Goal: Check status: Check status

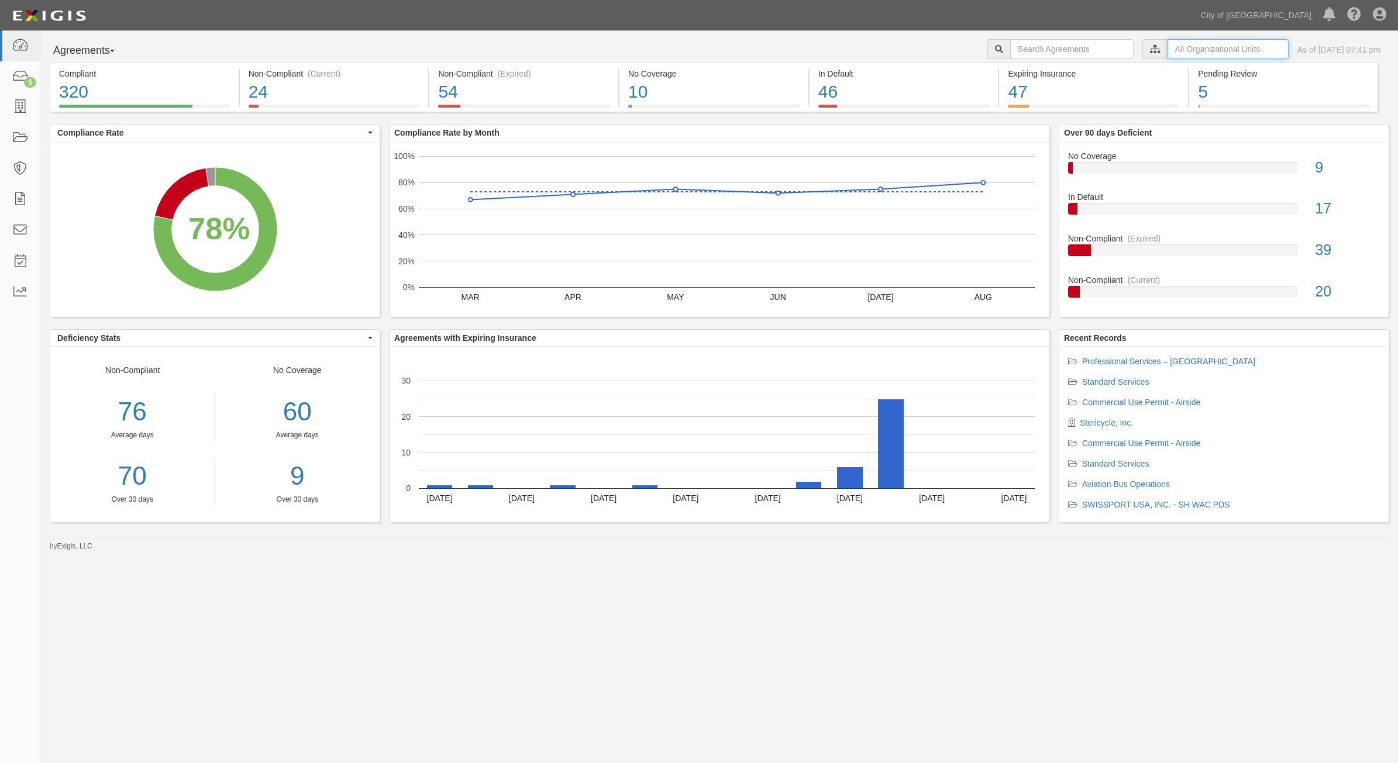
click at [1176, 50] on input "text" at bounding box center [1227, 49] width 121 height 20
click at [1017, 65] on li "City of [GEOGRAPHIC_DATA], Aviation Department" at bounding box center [1133, 70] width 263 height 12
click at [1027, 92] on input "Contracts & Services" at bounding box center [1028, 93] width 8 height 8
checkbox input "true"
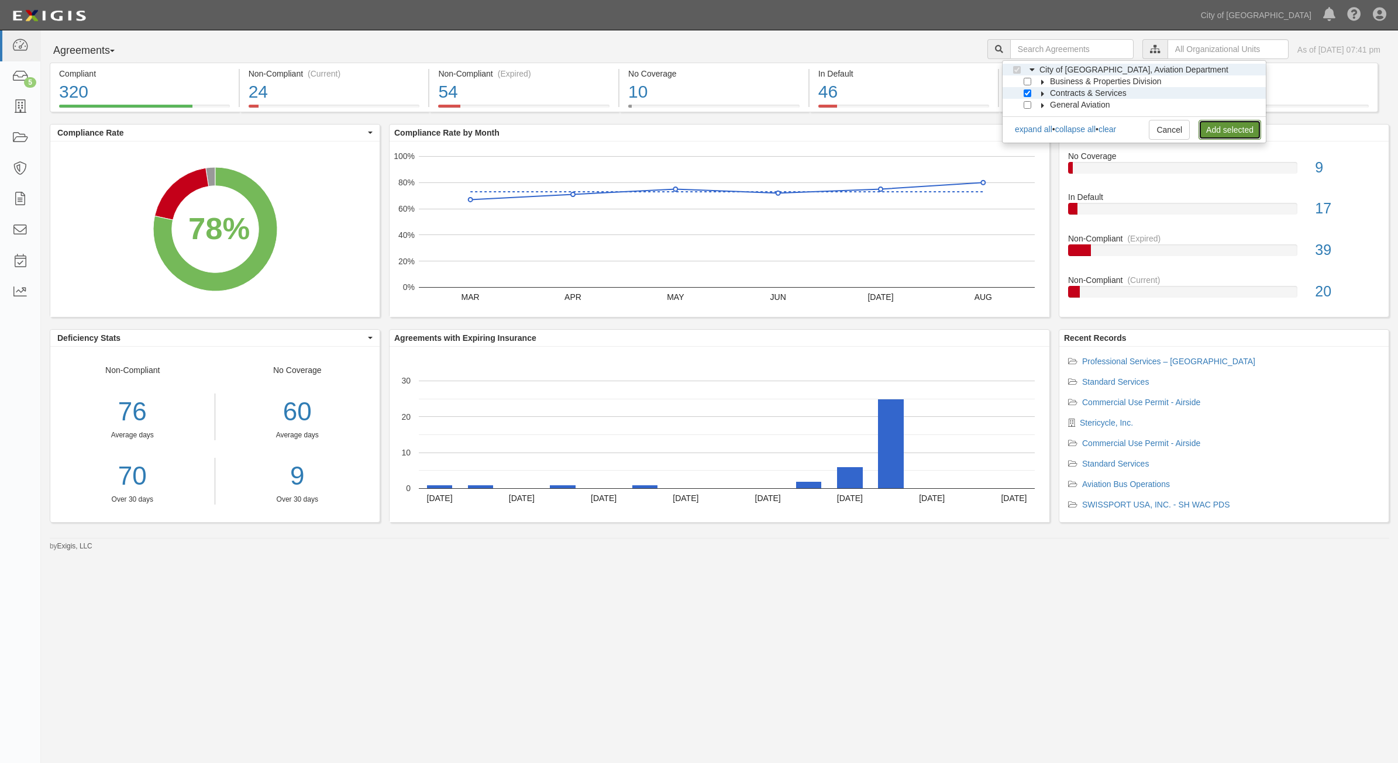
click at [1238, 136] on link "Add selected" at bounding box center [1229, 130] width 63 height 20
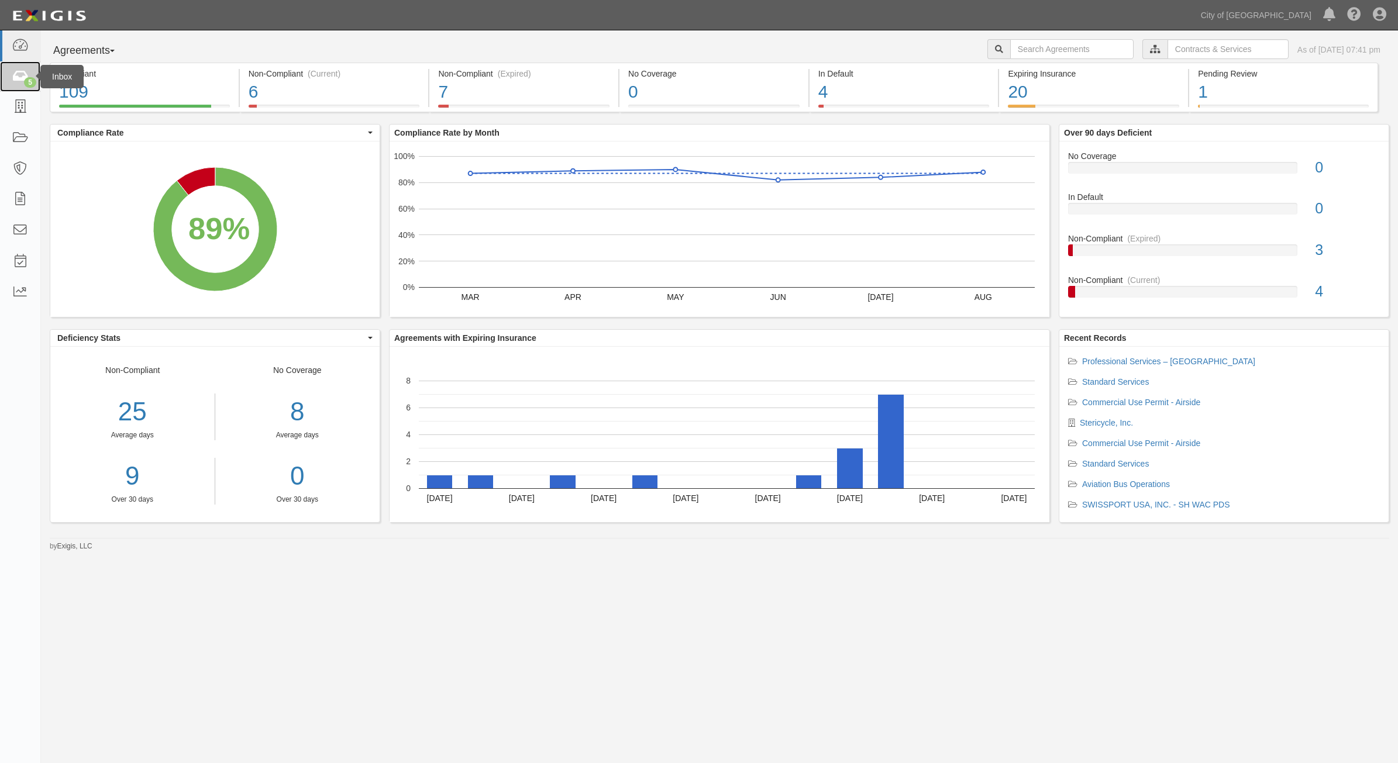
click at [22, 74] on icon at bounding box center [20, 76] width 16 height 13
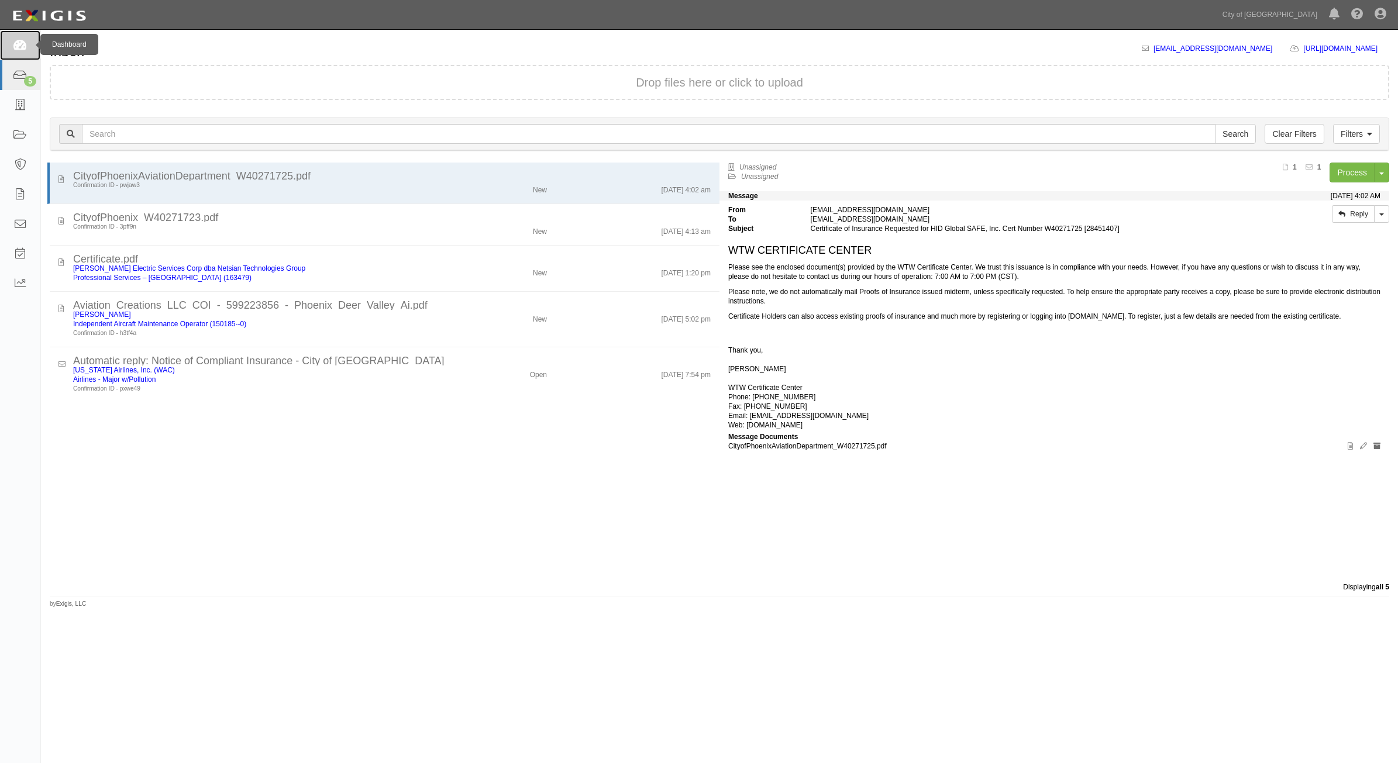
click at [0, 39] on html "Toggle navigation Dashboard 5 Inbox Parties Agreements Coverages Documents Mess…" at bounding box center [699, 361] width 1398 height 722
click at [31, 41] on link at bounding box center [20, 45] width 40 height 30
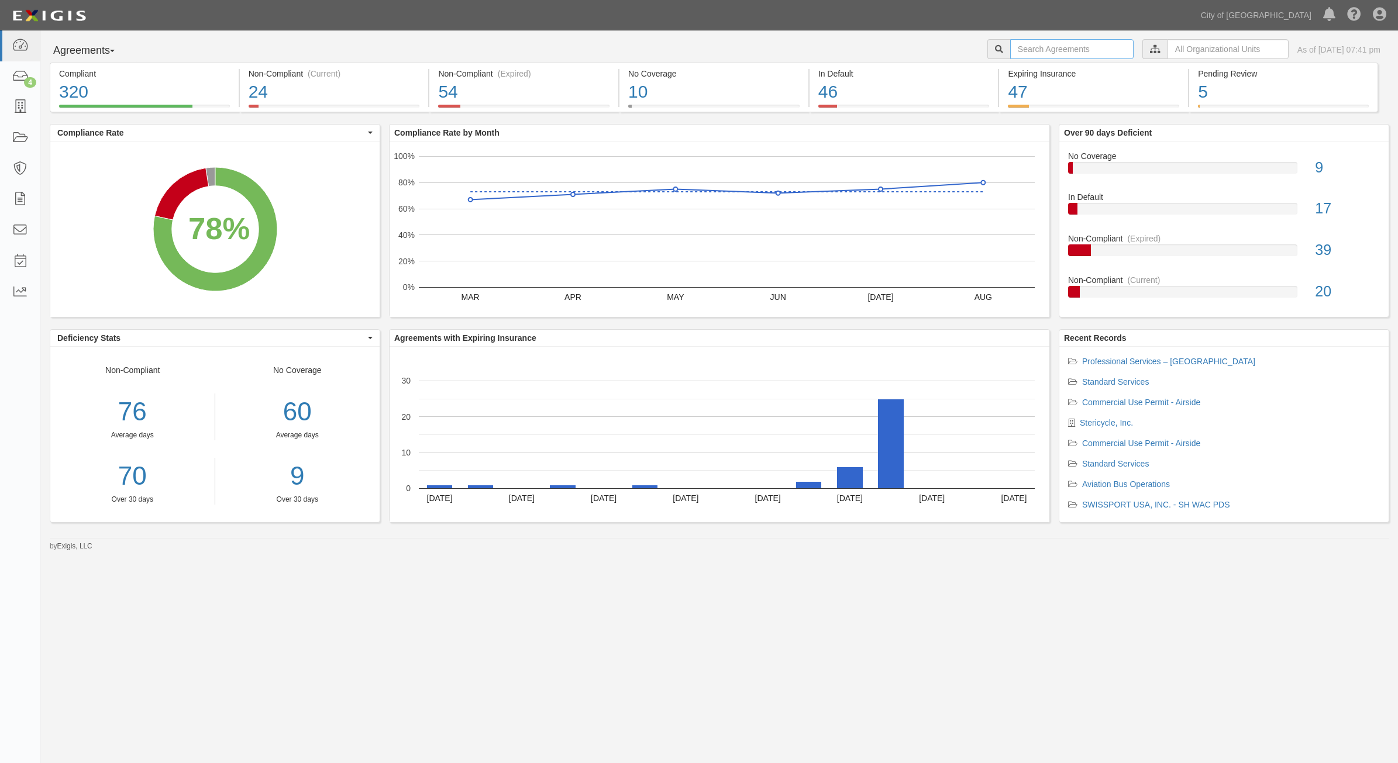
click at [1053, 47] on input "text" at bounding box center [1071, 49] width 123 height 20
type input "160034"
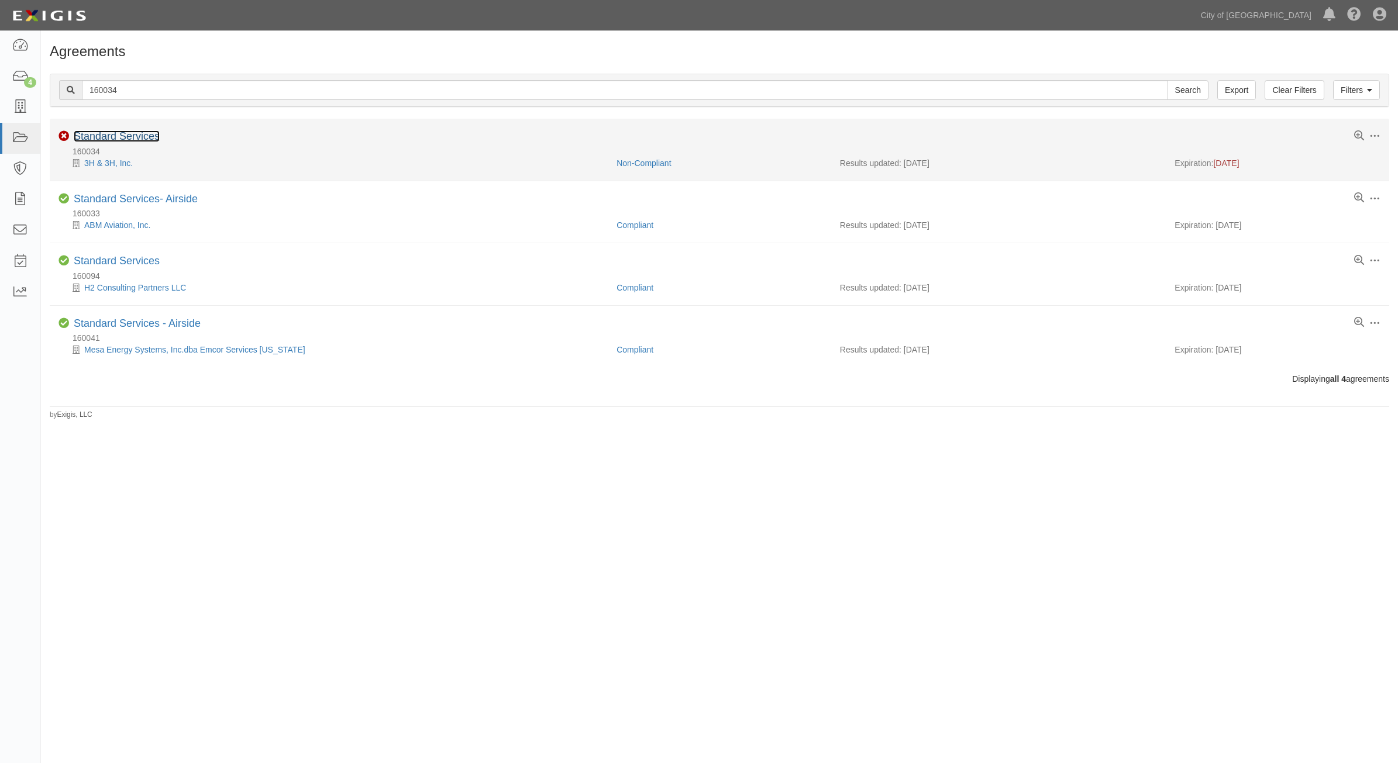
click at [145, 142] on link "Standard Services" at bounding box center [117, 136] width 86 height 12
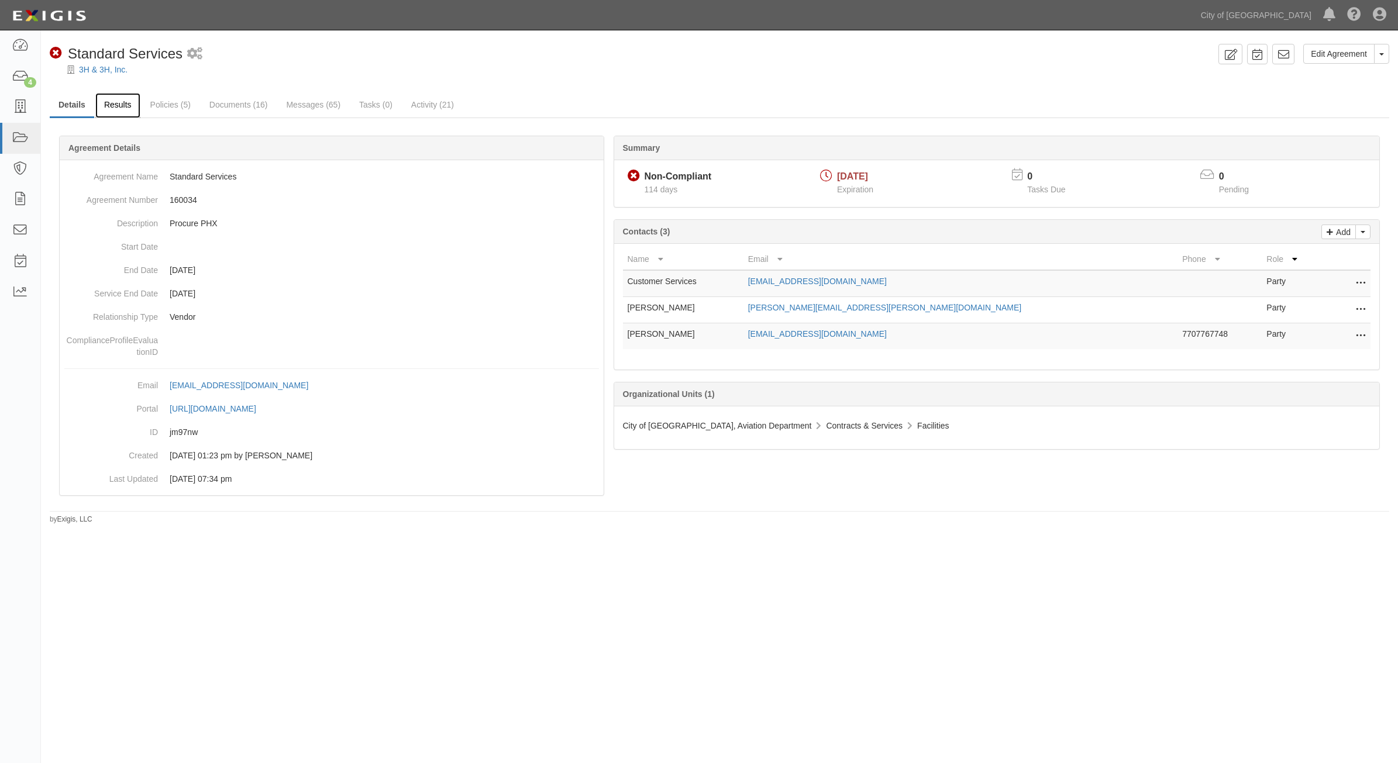
click at [121, 107] on link "Results" at bounding box center [117, 105] width 45 height 25
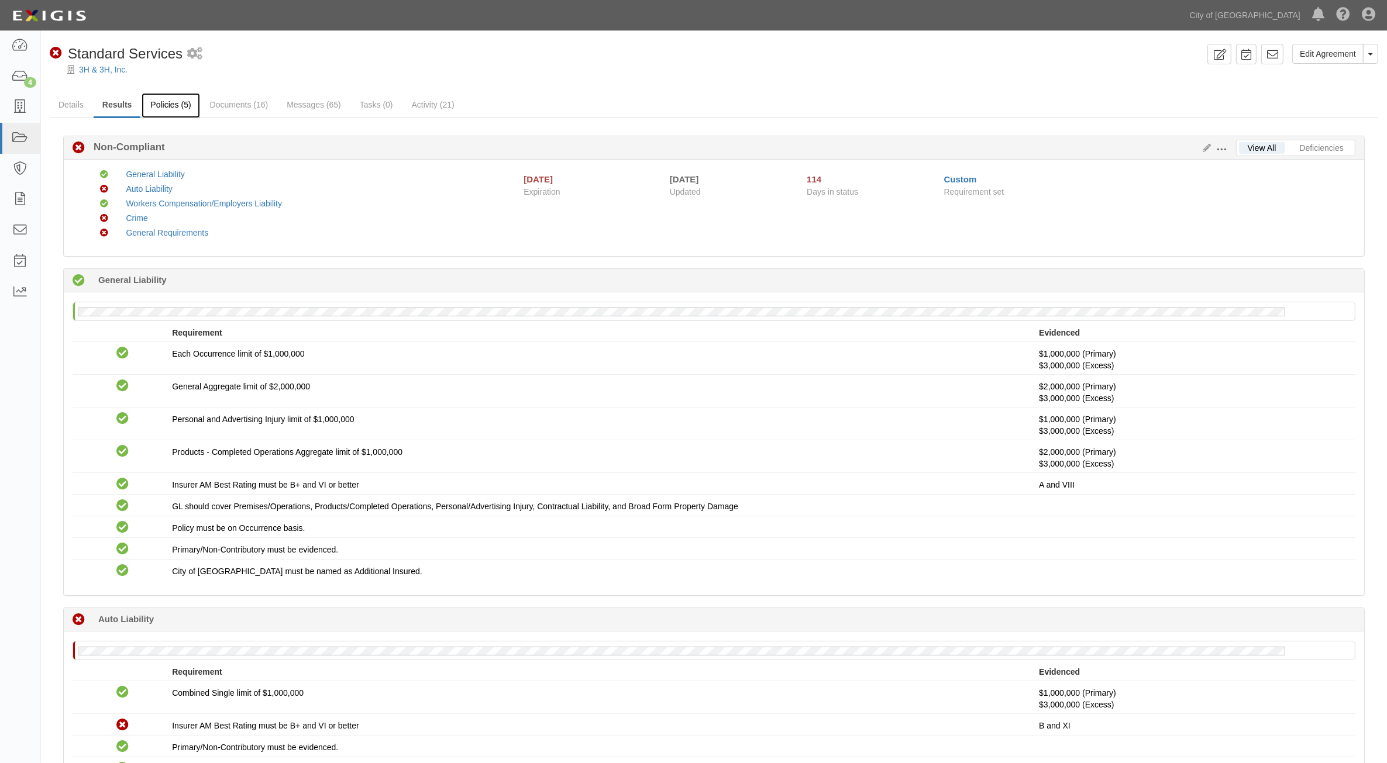
click at [189, 108] on link "Policies (5)" at bounding box center [171, 105] width 58 height 25
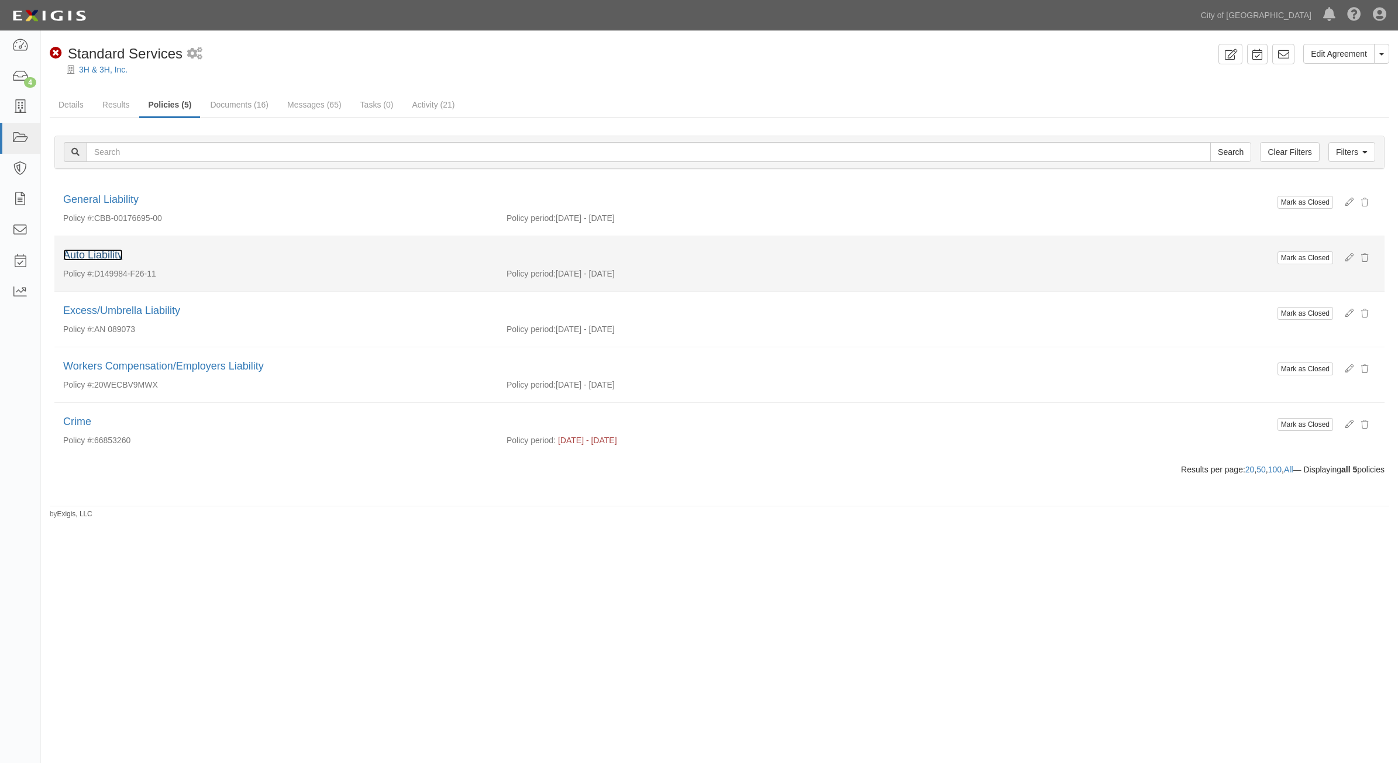
click at [109, 255] on link "Auto Liability" at bounding box center [93, 255] width 60 height 12
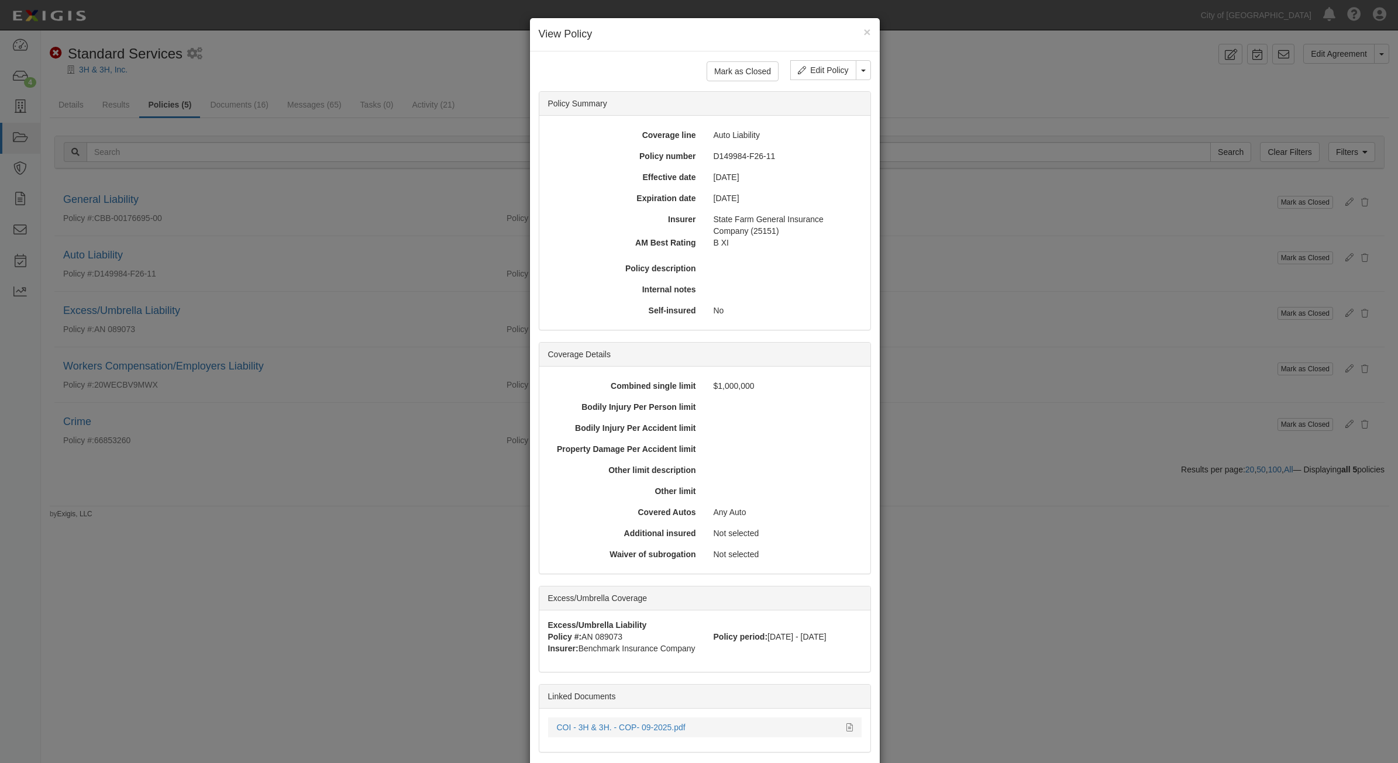
click at [610, 736] on li "COI - 3H & 3H. - COP- 09-2025.pdf" at bounding box center [704, 728] width 313 height 20
click at [606, 737] on li "COI - 3H & 3H. - COP- 09-2025.pdf" at bounding box center [704, 728] width 313 height 20
click at [620, 731] on link "COI - 3H & 3H. - COP- 09-2025.pdf" at bounding box center [621, 727] width 129 height 9
click at [276, 556] on div "× View Policy Mark as Closed Edit Policy Toggle Dropdown Delete Policy Policy S…" at bounding box center [699, 381] width 1398 height 763
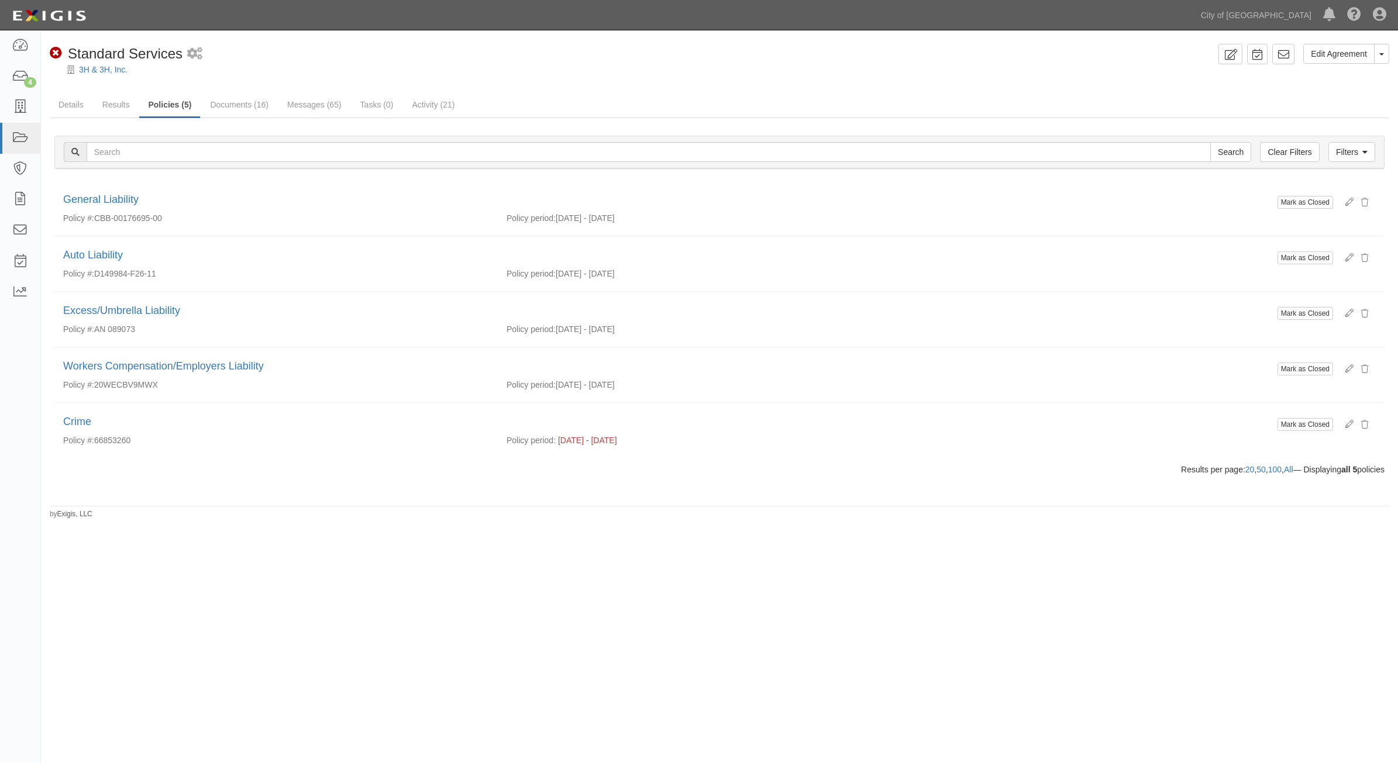
click at [98, 82] on div at bounding box center [719, 79] width 1357 height 9
click at [120, 106] on link "Results" at bounding box center [116, 105] width 45 height 25
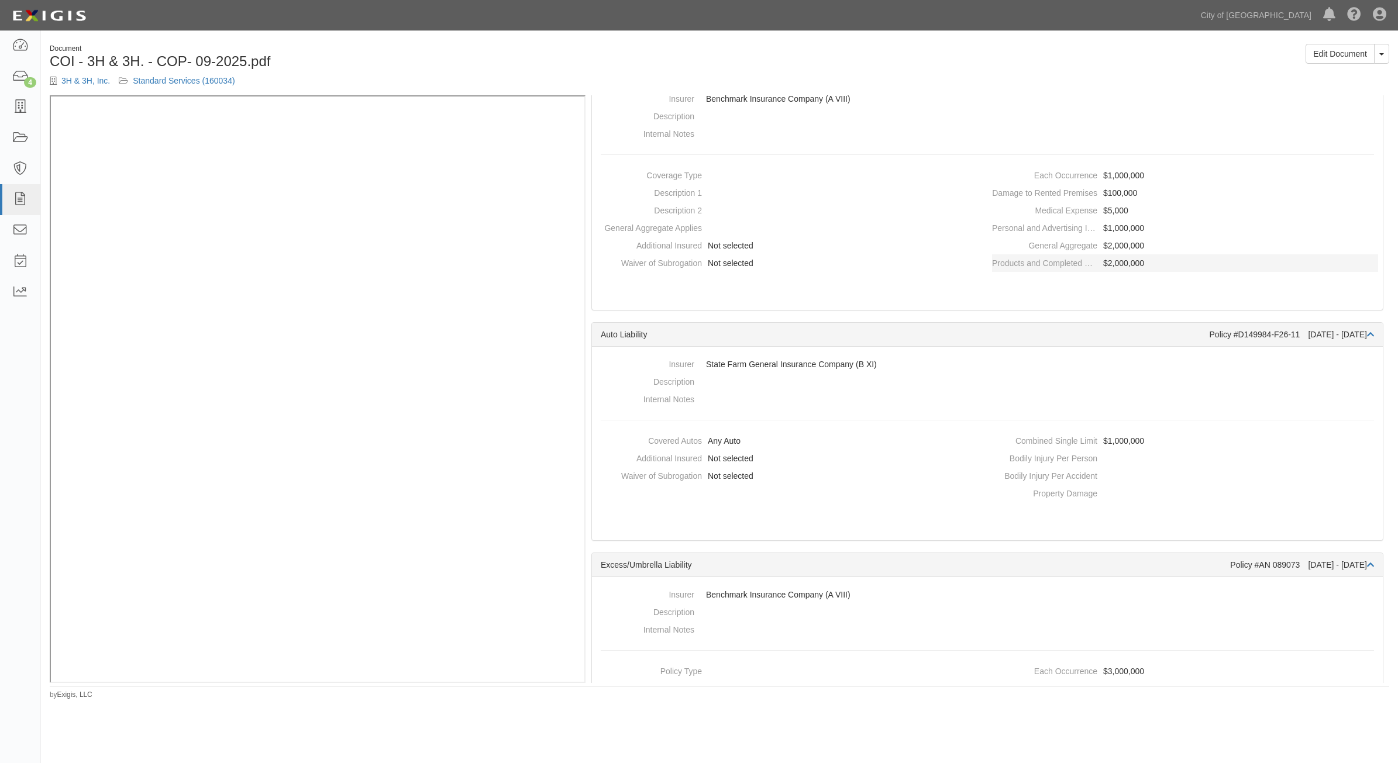
scroll to position [262, 0]
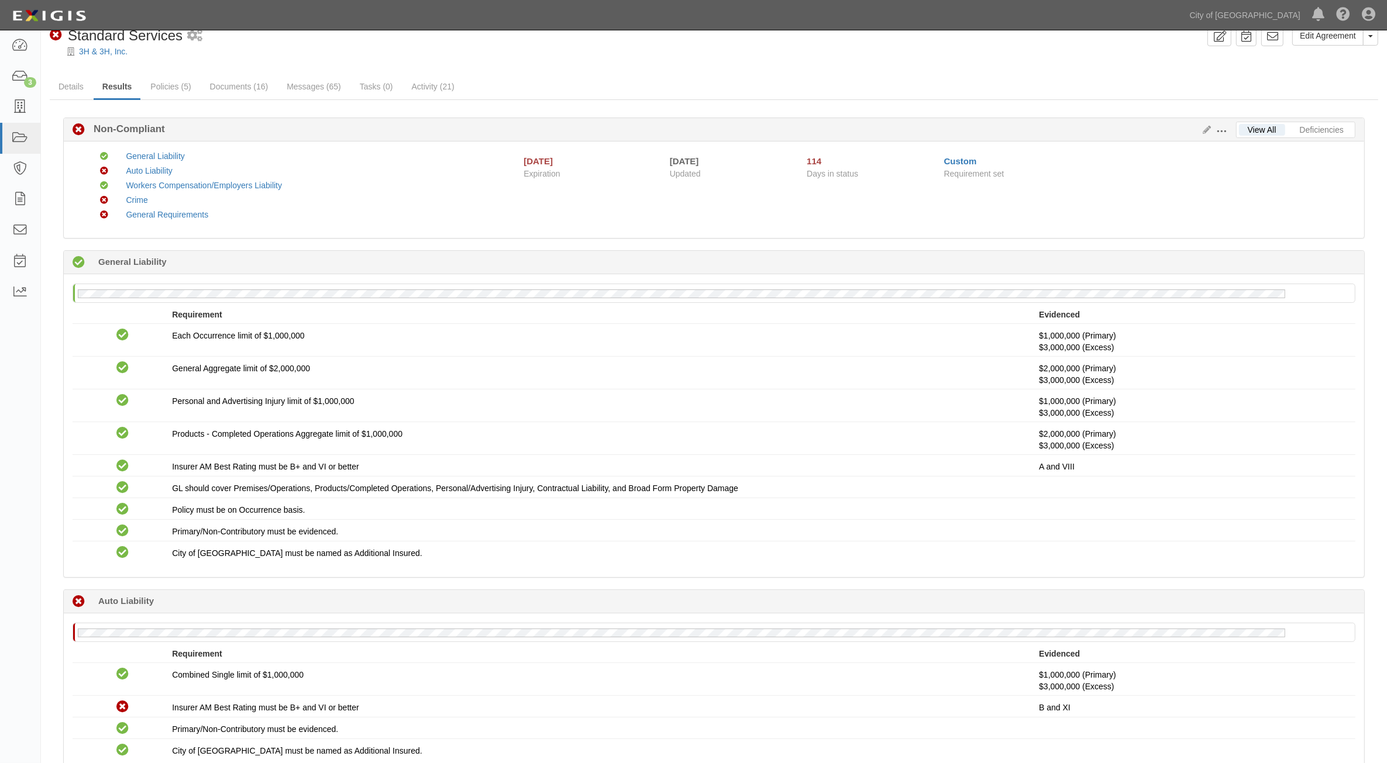
scroll to position [19, 0]
click at [313, 94] on link "Messages (65)" at bounding box center [314, 86] width 72 height 25
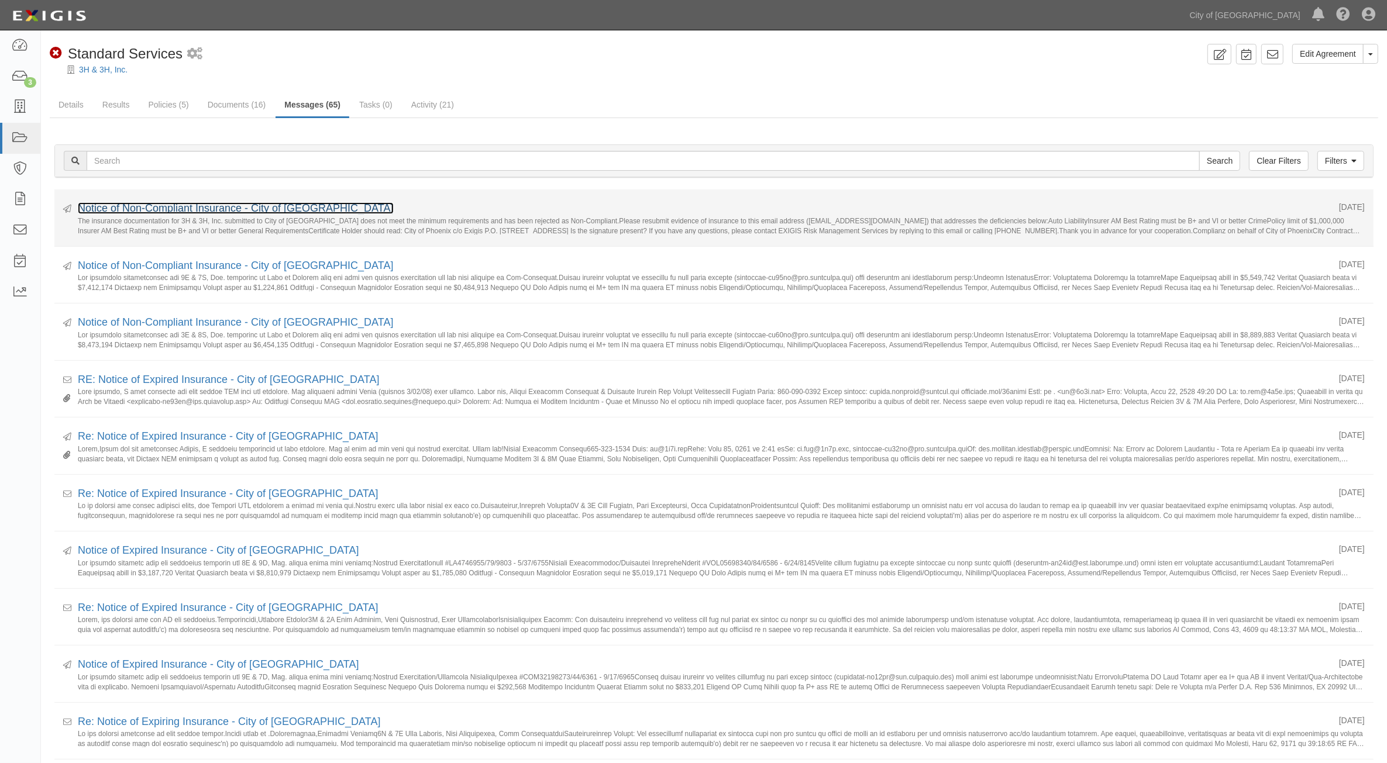
click at [178, 208] on link "Notice of Non-Compliant Insurance - City of [GEOGRAPHIC_DATA]" at bounding box center [236, 208] width 316 height 12
